Goal: Transaction & Acquisition: Purchase product/service

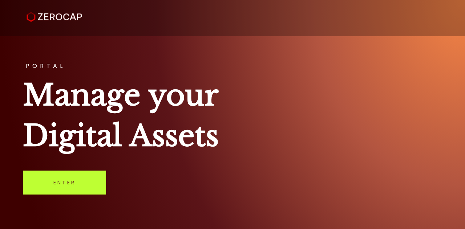
click at [94, 186] on link "Enter" at bounding box center [64, 183] width 83 height 24
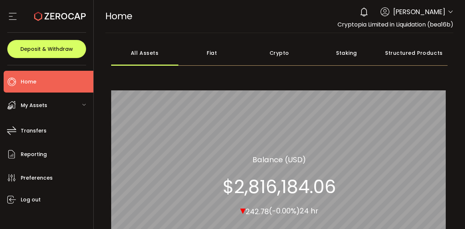
click at [46, 105] on div "My Assets" at bounding box center [49, 105] width 90 height 22
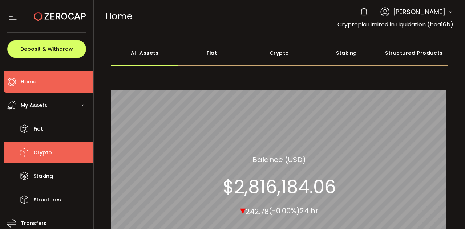
click at [42, 154] on span "Crypto" at bounding box center [42, 152] width 19 height 11
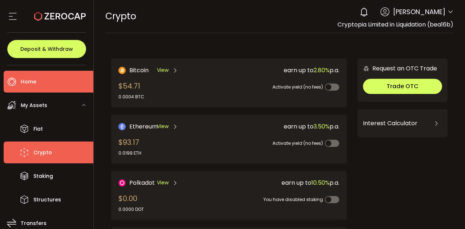
click at [32, 85] on span "Home" at bounding box center [29, 82] width 16 height 11
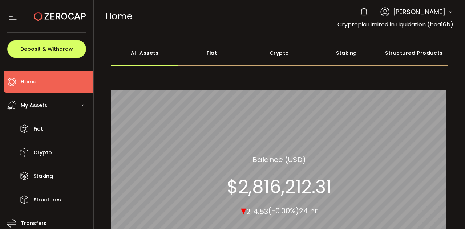
click at [18, 15] on icon at bounding box center [12, 16] width 11 height 11
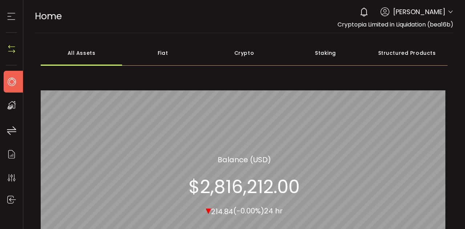
click at [53, 20] on span "Home" at bounding box center [48, 16] width 27 height 13
click at [9, 84] on icon at bounding box center [11, 81] width 11 height 11
click at [13, 19] on icon at bounding box center [11, 16] width 11 height 11
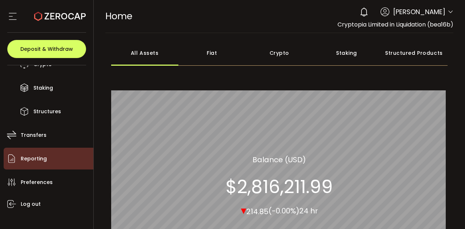
scroll to position [97, 0]
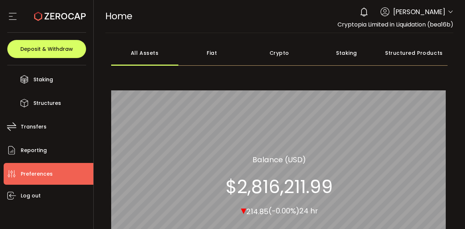
click at [36, 174] on span "Preferences" at bounding box center [37, 174] width 32 height 11
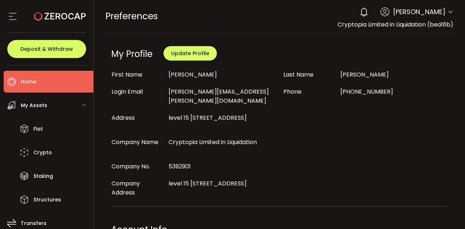
click at [34, 82] on span "Home" at bounding box center [29, 82] width 16 height 11
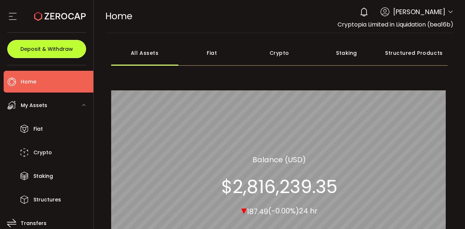
click at [57, 49] on span "Deposit & Withdraw" at bounding box center [46, 48] width 53 height 5
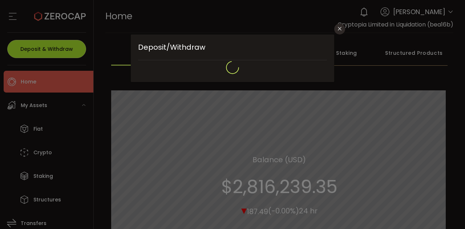
type input "**********"
type input "*******"
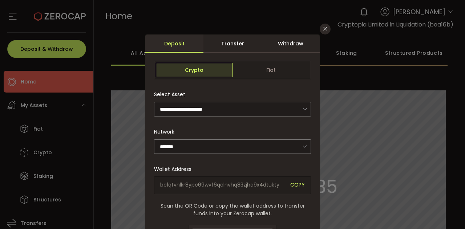
click at [299, 46] on div "Withdraw" at bounding box center [290, 43] width 58 height 18
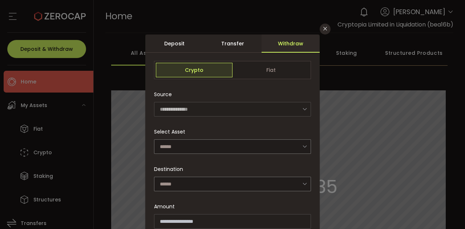
scroll to position [36, 0]
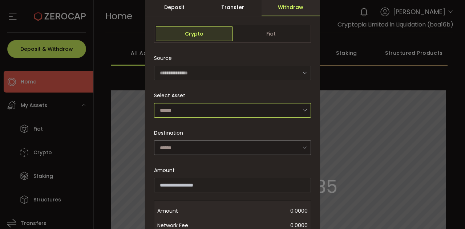
click at [203, 111] on input "dialog" at bounding box center [232, 110] width 157 height 15
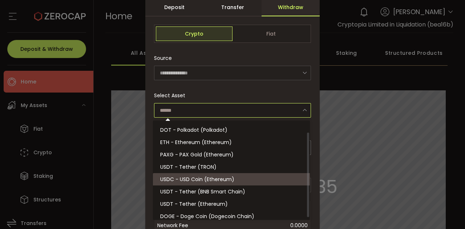
scroll to position [16, 0]
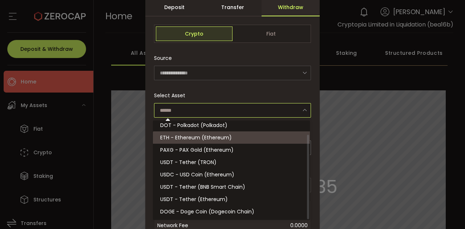
click at [197, 138] on span "ETH - Ethereum (Ethereum)" at bounding box center [196, 137] width 72 height 7
type input "**********"
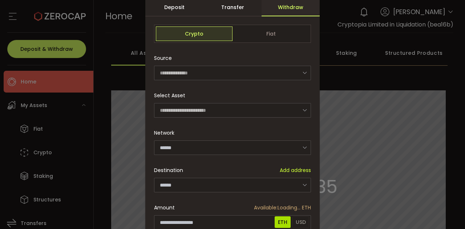
type input "********"
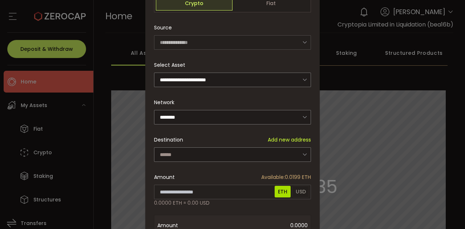
scroll to position [73, 0]
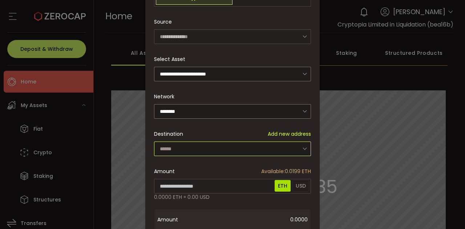
click at [251, 147] on input "dialog" at bounding box center [232, 149] width 157 height 15
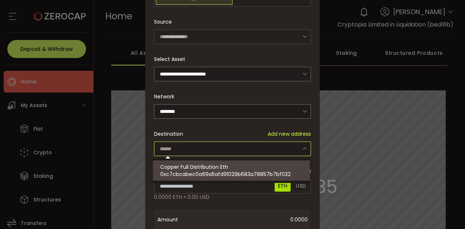
click at [235, 172] on span "0xc7cbcabec0a69a5afd91029b683a78857b7bf032" at bounding box center [225, 174] width 130 height 7
type input "**********"
click at [230, 177] on span "0xc7cbcabec0a69a5afd91029b683a78857b7bf032" at bounding box center [225, 174] width 130 height 7
type input "**********"
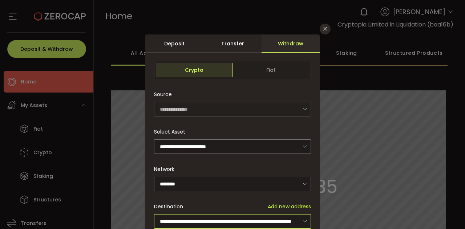
scroll to position [36, 0]
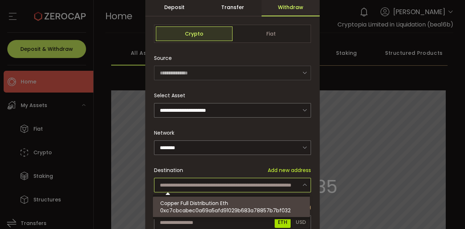
click at [219, 201] on span "Copper Full Distribution Eth" at bounding box center [194, 203] width 68 height 7
type input "**********"
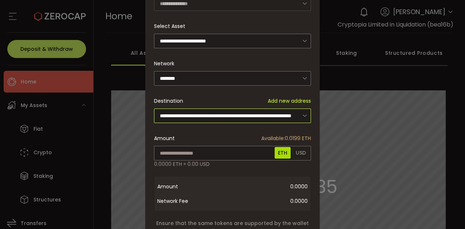
scroll to position [109, 0]
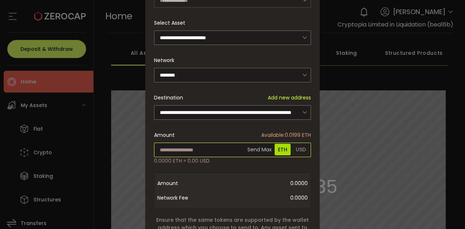
click at [186, 149] on input "dialog" at bounding box center [232, 150] width 157 height 15
click at [116, 153] on div "**********" at bounding box center [232, 114] width 465 height 229
click at [179, 147] on input "dialog" at bounding box center [232, 150] width 157 height 15
click at [302, 150] on span "USD" at bounding box center [300, 150] width 17 height 12
click at [231, 147] on input "dialog" at bounding box center [232, 150] width 157 height 15
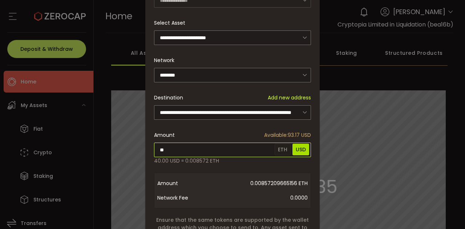
type input "**"
click at [201, 174] on div "**********" at bounding box center [232, 115] width 174 height 379
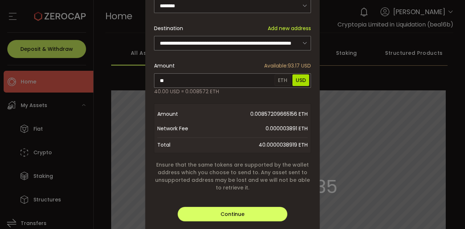
scroll to position [214, 0]
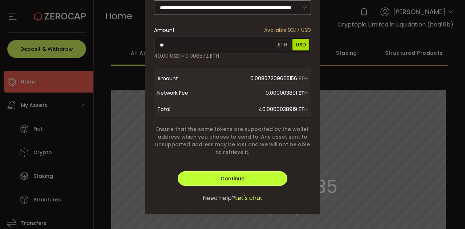
click at [231, 175] on span "Continue" at bounding box center [232, 178] width 24 height 7
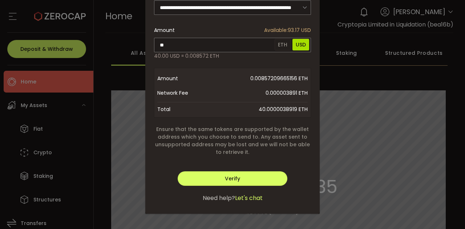
click at [266, 154] on div "**********" at bounding box center [232, 33] width 157 height 321
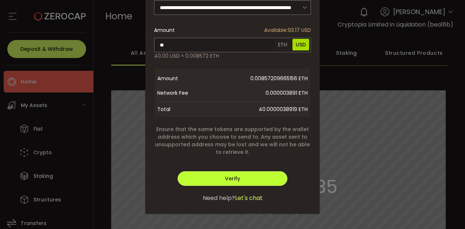
click at [235, 175] on span "Verify" at bounding box center [232, 178] width 15 height 7
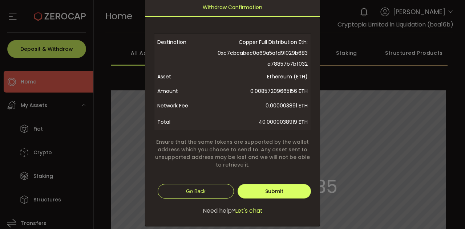
scroll to position [52, 0]
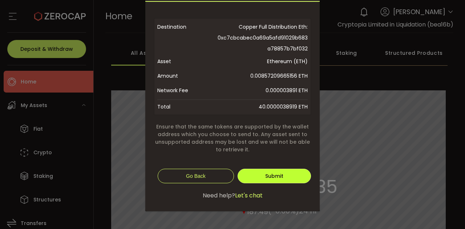
click at [276, 178] on span "Submit" at bounding box center [274, 175] width 18 height 7
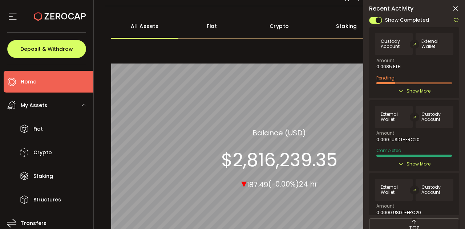
scroll to position [36, 0]
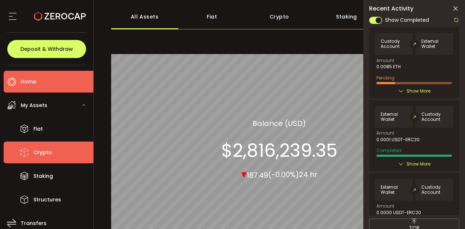
click at [36, 152] on span "Crypto" at bounding box center [42, 152] width 19 height 11
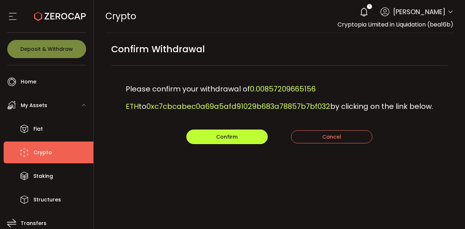
click at [222, 136] on span "Confirm" at bounding box center [226, 136] width 21 height 7
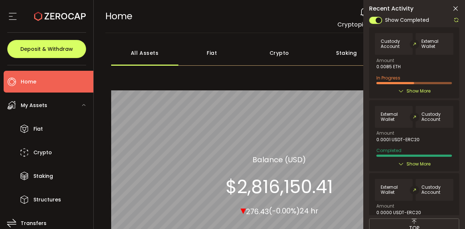
click at [231, 89] on icon at bounding box center [401, 91] width 6 height 6
click at [231, 90] on icon at bounding box center [401, 91] width 6 height 6
click at [231, 90] on span "Show More" at bounding box center [418, 90] width 24 height 7
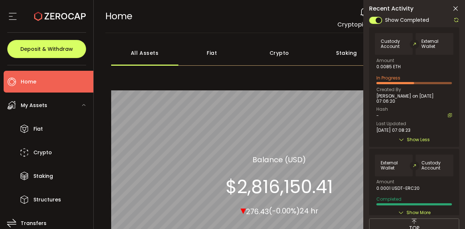
click at [231, 20] on icon at bounding box center [456, 20] width 6 height 6
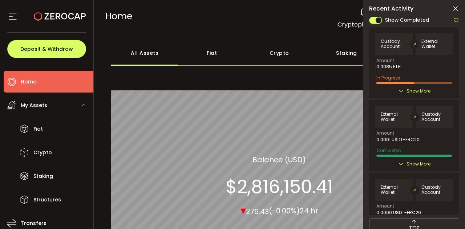
click at [231, 89] on icon at bounding box center [401, 91] width 6 height 6
click at [231, 72] on div "Amount 0.0085 ETH In Progress Created By David Ruscoe on 2025-09-14 07:06:20 Wa…" at bounding box center [414, 71] width 76 height 26
click at [231, 89] on div "Show More" at bounding box center [414, 90] width 78 height 7
click at [231, 90] on icon at bounding box center [401, 91] width 6 height 6
click at [231, 89] on span "Show More" at bounding box center [418, 90] width 24 height 7
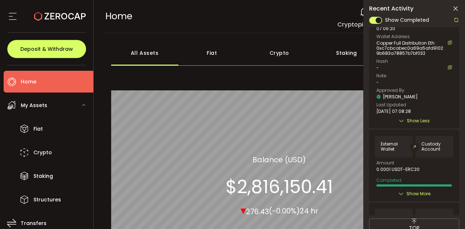
click at [231, 8] on icon at bounding box center [455, 8] width 7 height 7
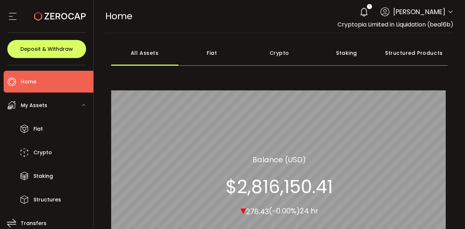
click at [34, 84] on span "Home" at bounding box center [29, 82] width 16 height 11
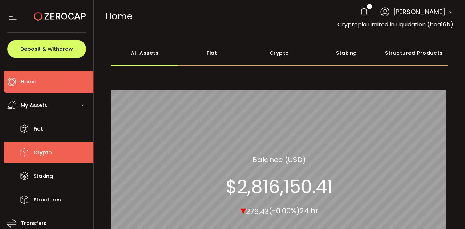
click at [33, 152] on li "Crypto" at bounding box center [49, 153] width 90 height 22
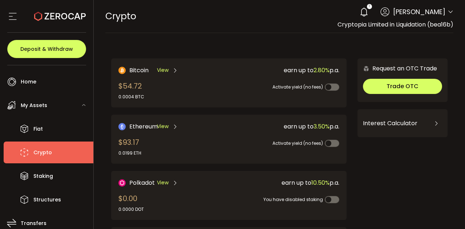
drag, startPoint x: 226, startPoint y: 14, endPoint x: 252, endPoint y: 21, distance: 26.8
click at [226, 14] on div "CRYPTO Buy Power $0.00 USD Crypto Crypto Verify Your Identity 1 David Ruscoe Ac…" at bounding box center [279, 16] width 348 height 33
click at [221, 32] on div "CRYPTO Buy Power $0.00 USD Crypto Crypto Verify Your Identity 1 David Ruscoe Ac…" at bounding box center [279, 16] width 348 height 33
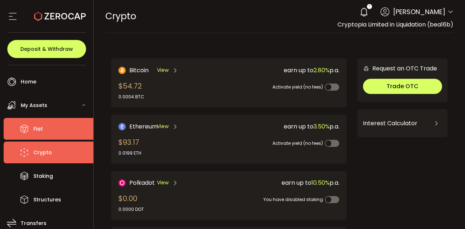
click at [48, 128] on li "Fiat" at bounding box center [49, 129] width 90 height 22
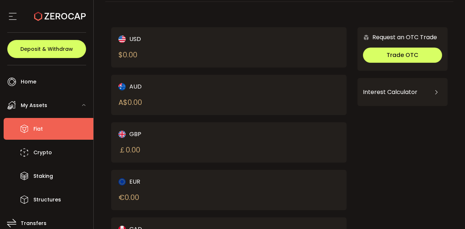
scroll to position [73, 0]
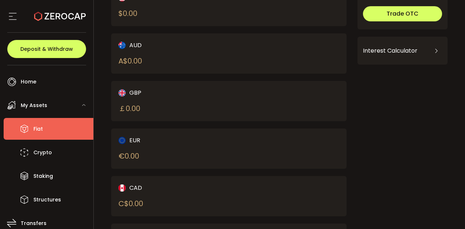
drag, startPoint x: 38, startPoint y: 103, endPoint x: 34, endPoint y: 99, distance: 5.7
click at [35, 100] on span "My Assets" at bounding box center [34, 105] width 27 height 11
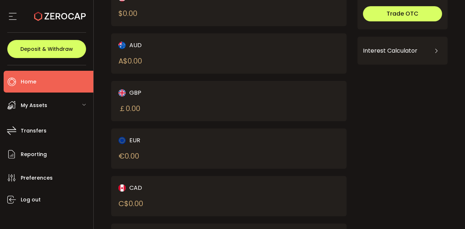
click at [28, 80] on span "Home" at bounding box center [29, 82] width 16 height 11
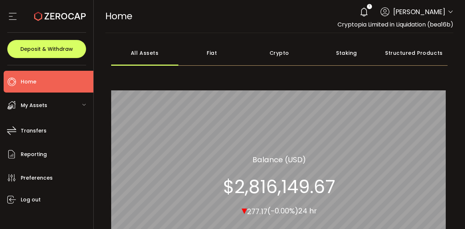
click at [231, 56] on div "Crypto" at bounding box center [278, 52] width 67 height 25
click at [31, 107] on span "My Assets" at bounding box center [34, 105] width 27 height 11
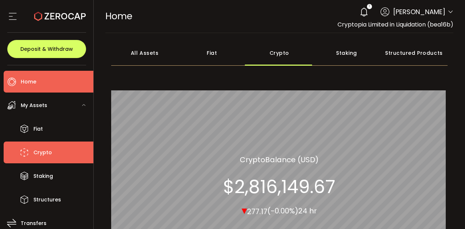
click at [29, 148] on icon at bounding box center [24, 152] width 11 height 11
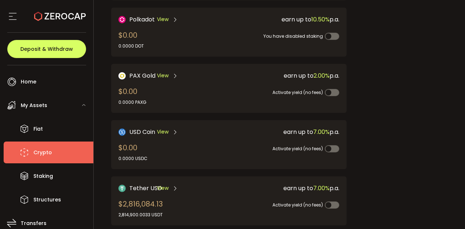
scroll to position [75, 0]
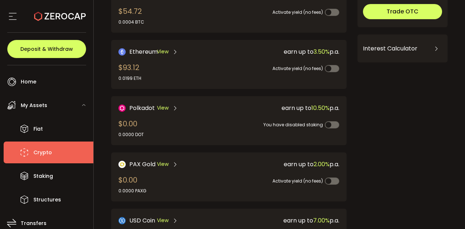
click at [218, 69] on div "Ethereum View $93.12 0.0199 ETH earn up to 3.50% p.a. Activate yield (no fees)" at bounding box center [228, 64] width 221 height 34
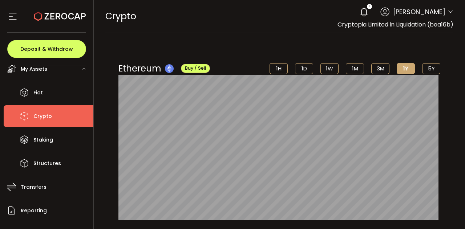
scroll to position [97, 0]
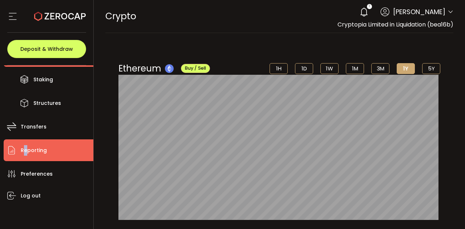
click at [25, 150] on span "Reporting" at bounding box center [34, 150] width 26 height 11
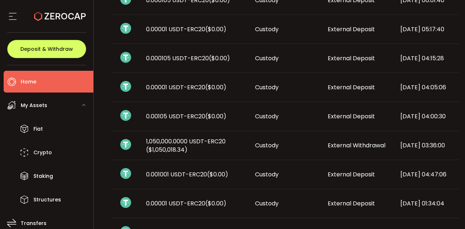
click at [31, 80] on span "Home" at bounding box center [29, 82] width 16 height 11
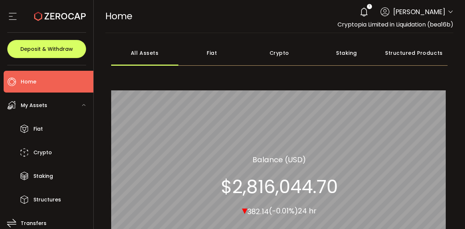
click at [231, 27] on span "Cryptopia Limited in Liquidation (bea16b)" at bounding box center [395, 24] width 116 height 8
click at [231, 12] on icon at bounding box center [450, 12] width 6 height 6
click at [231, 10] on icon at bounding box center [450, 12] width 6 height 6
click at [224, 52] on div "Fiat" at bounding box center [211, 52] width 67 height 25
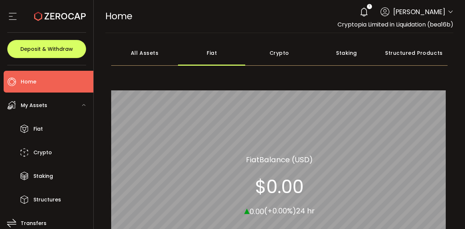
click at [231, 56] on div "Crypto" at bounding box center [278, 52] width 67 height 25
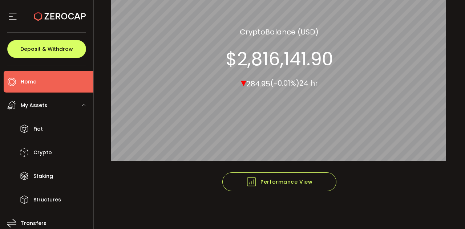
scroll to position [128, 0]
click at [49, 50] on span "Deposit & Withdraw" at bounding box center [46, 48] width 53 height 5
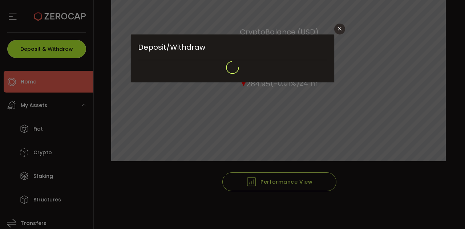
type input "**********"
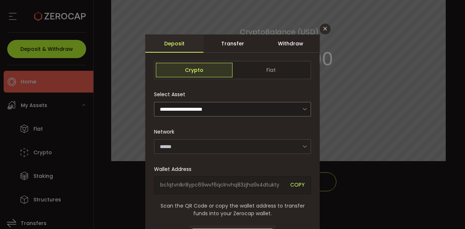
type input "*******"
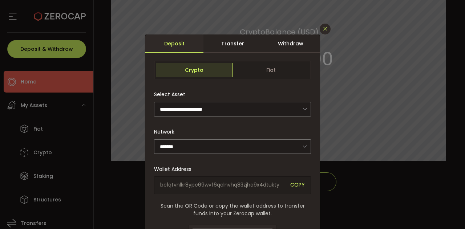
click at [231, 28] on icon "Close" at bounding box center [325, 29] width 6 height 6
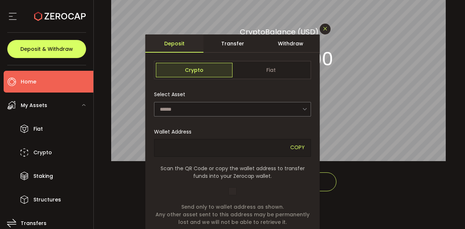
click at [231, 28] on icon "Close" at bounding box center [325, 29] width 6 height 6
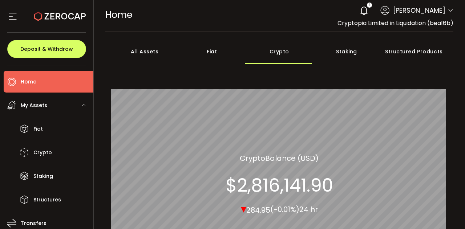
scroll to position [0, 0]
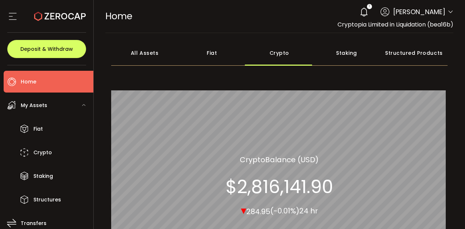
click at [151, 52] on div "All Assets" at bounding box center [144, 52] width 67 height 25
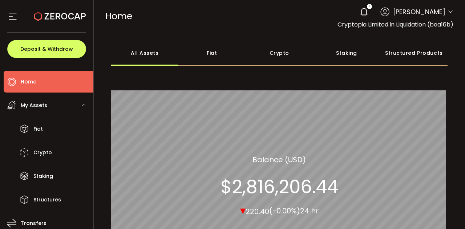
click at [10, 14] on icon at bounding box center [12, 16] width 11 height 11
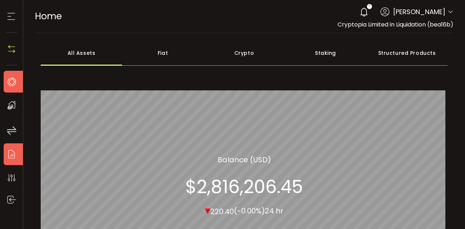
click at [10, 152] on icon at bounding box center [11, 154] width 11 height 11
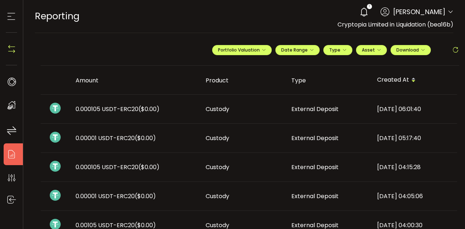
click at [231, 8] on div "1" at bounding box center [369, 6] width 5 height 5
